Goal: Use online tool/utility: Utilize a website feature to perform a specific function

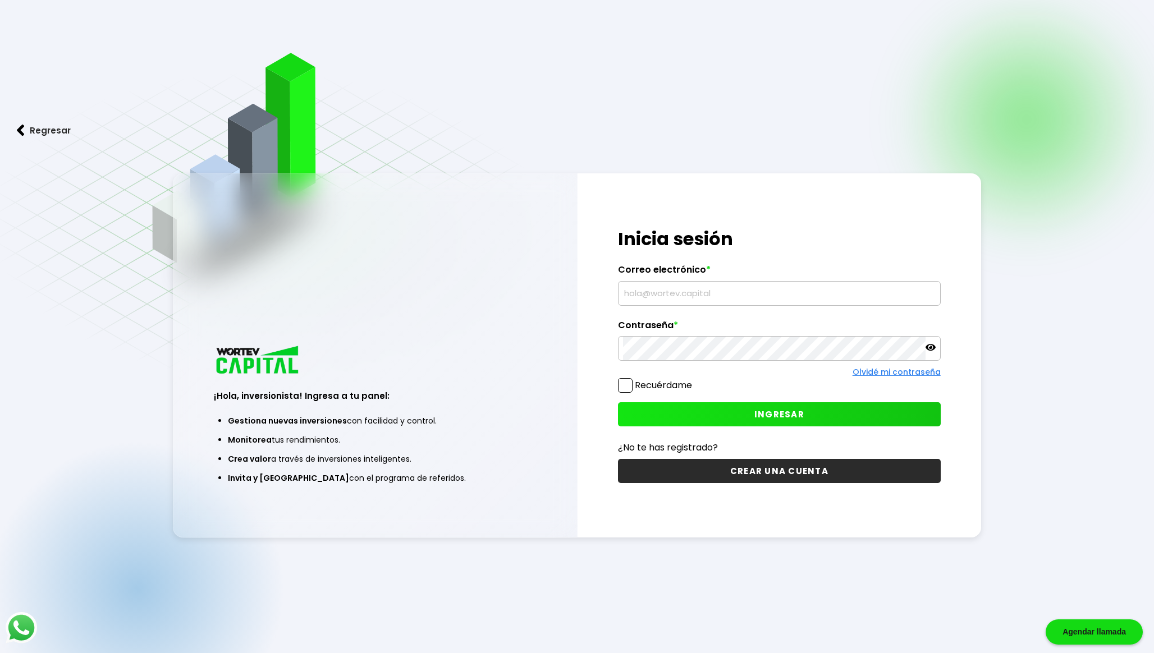
type input "[EMAIL_ADDRESS][DOMAIN_NAME]"
click at [732, 412] on button "INGRESAR" at bounding box center [779, 414] width 323 height 24
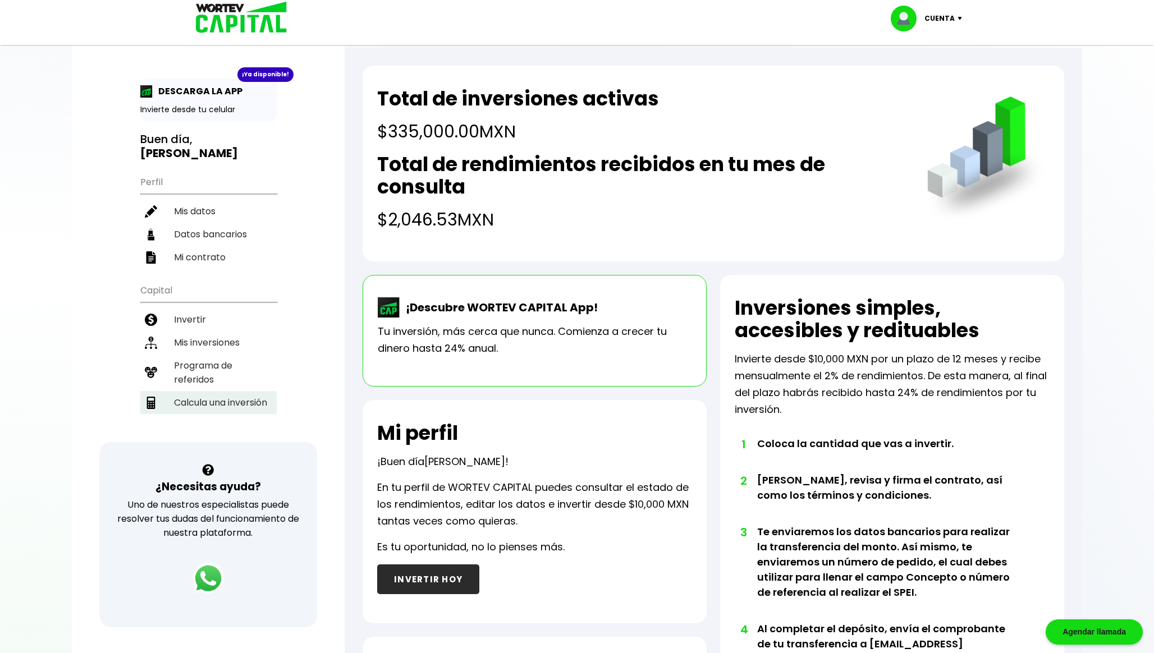
click at [208, 396] on li "Calcula una inversión" at bounding box center [208, 402] width 136 height 23
select select "1"
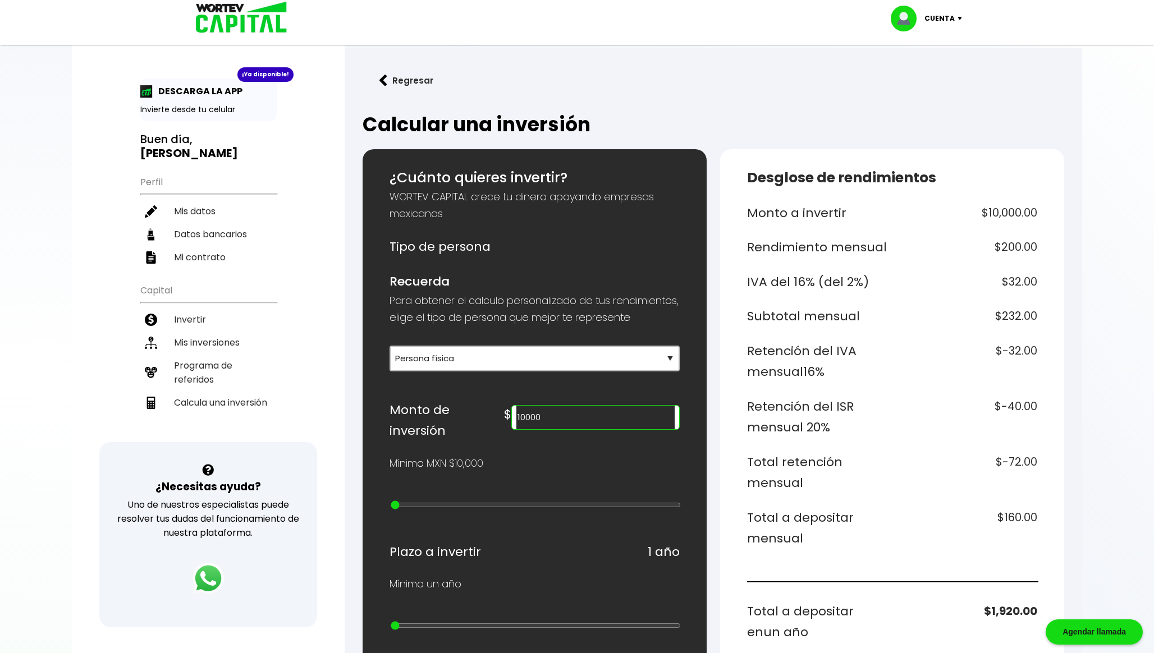
click at [594, 425] on input "10000" at bounding box center [595, 418] width 158 height 24
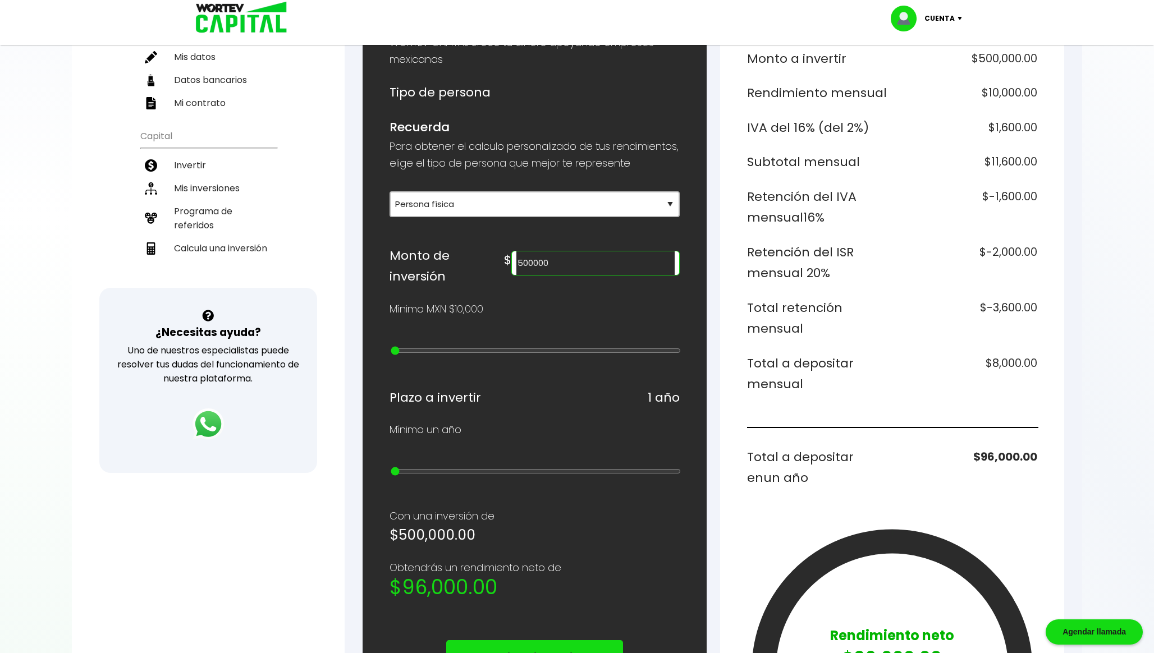
scroll to position [157, 0]
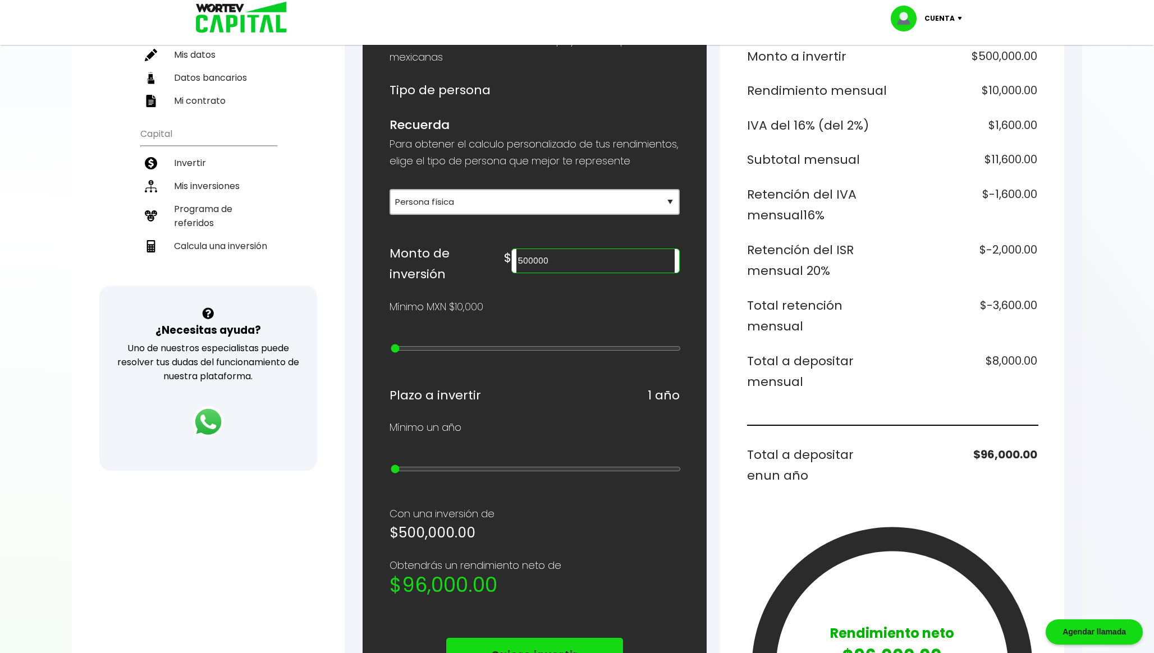
click at [600, 272] on input "500000" at bounding box center [595, 261] width 158 height 24
click at [600, 273] on input "500000" at bounding box center [595, 261] width 158 height 24
click at [616, 270] on input "500000" at bounding box center [595, 261] width 158 height 24
click at [1020, 364] on h6 "$6,676.86" at bounding box center [967, 372] width 141 height 42
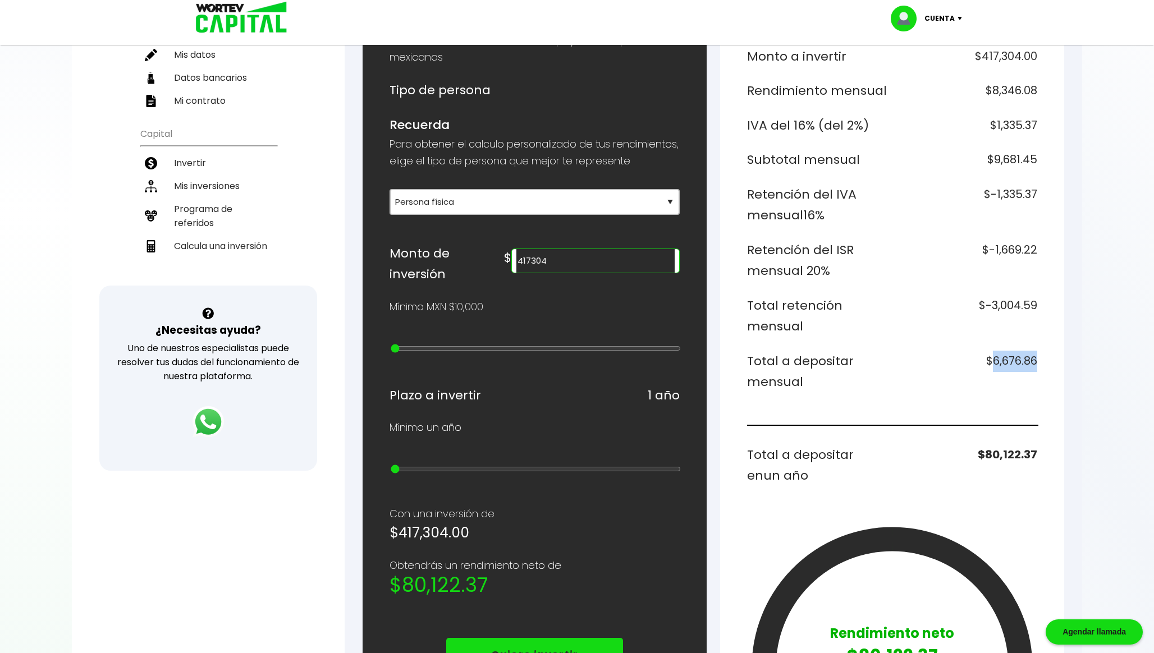
click at [1020, 364] on h6 "$6,676.86" at bounding box center [967, 372] width 141 height 42
copy h6 "6,676.86"
click at [607, 270] on input "417304" at bounding box center [595, 261] width 158 height 24
type input "335000"
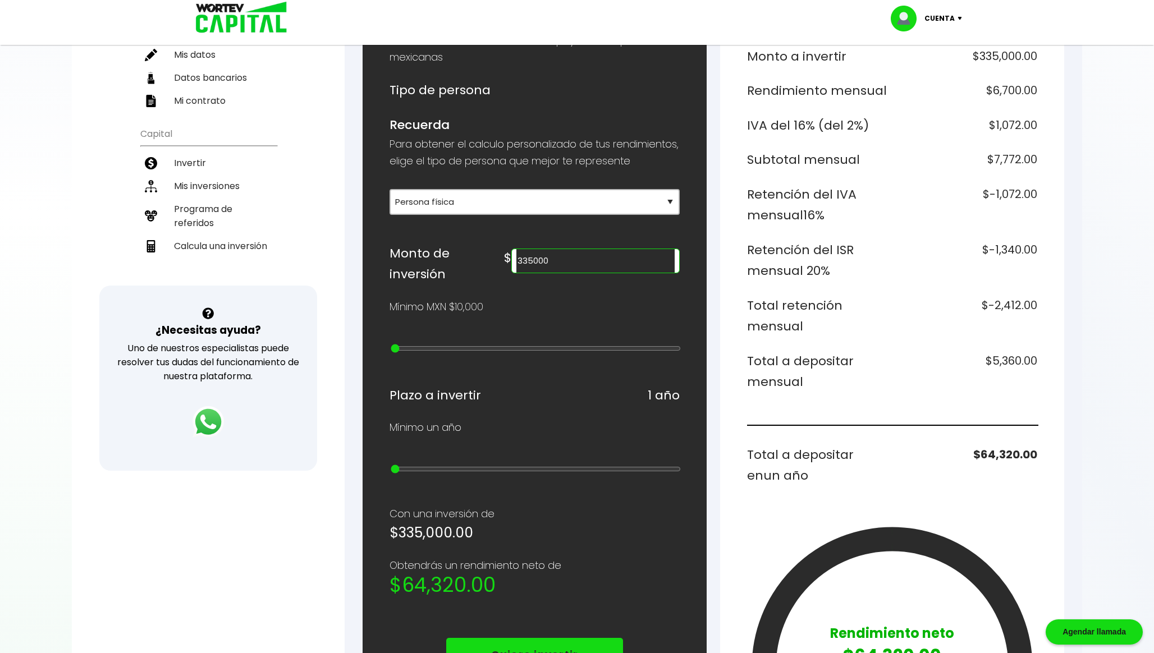
click at [1007, 360] on h6 "$5,360.00" at bounding box center [967, 372] width 141 height 42
copy h6 "5,360.00"
